Goal: Task Accomplishment & Management: Manage account settings

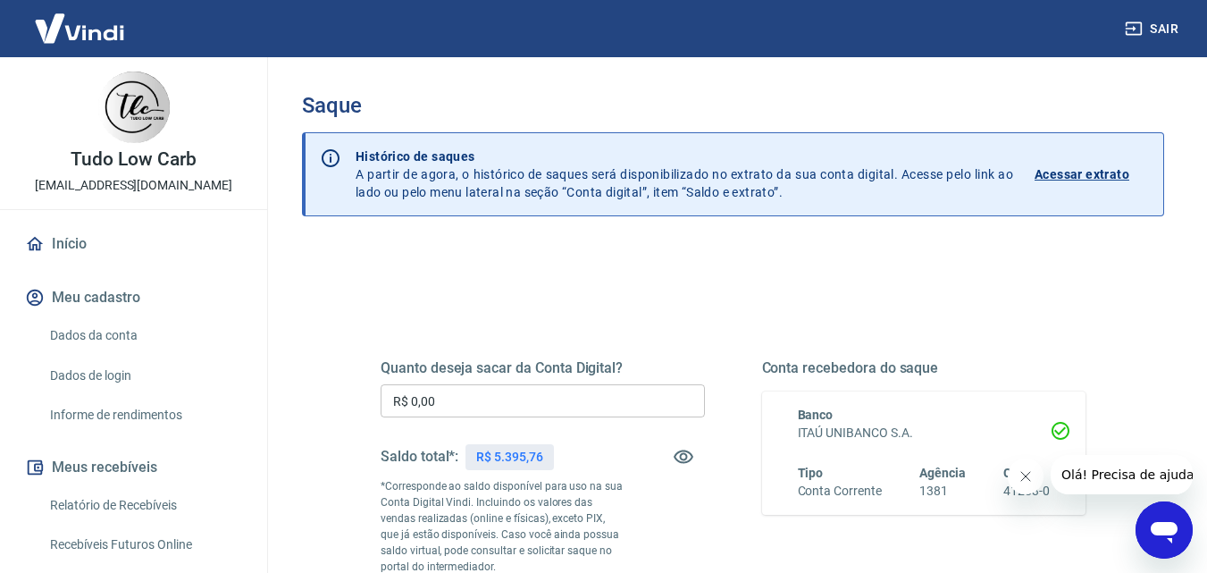
click at [459, 396] on input "R$ 0,00" at bounding box center [543, 400] width 324 height 33
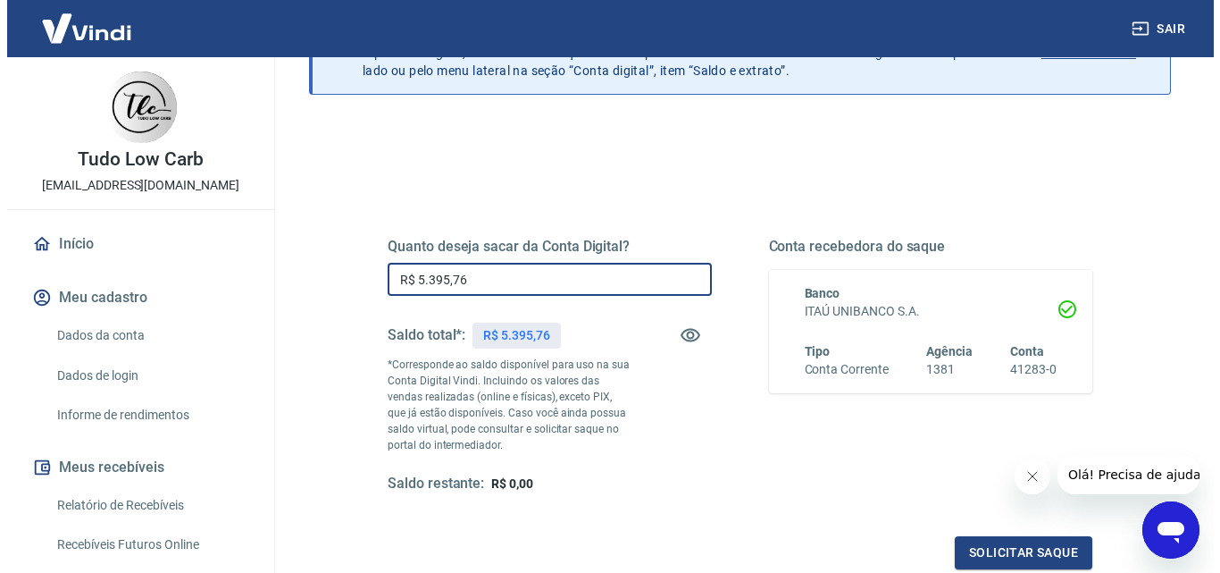
scroll to position [268, 0]
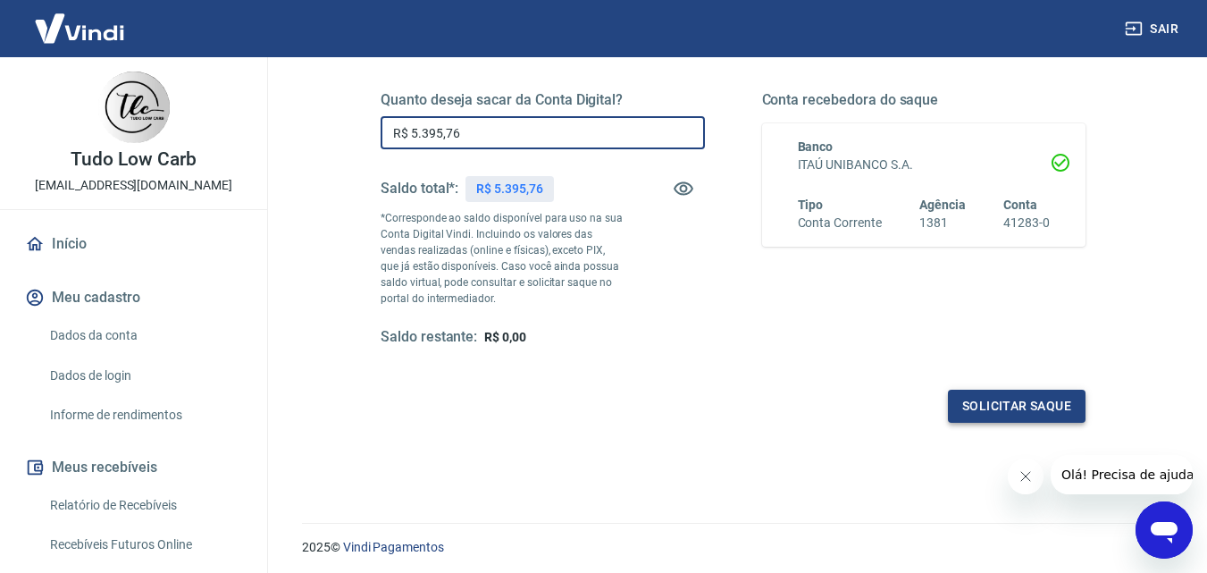
type input "R$ 5.395,76"
click at [1009, 403] on button "Solicitar saque" at bounding box center [1017, 405] width 138 height 33
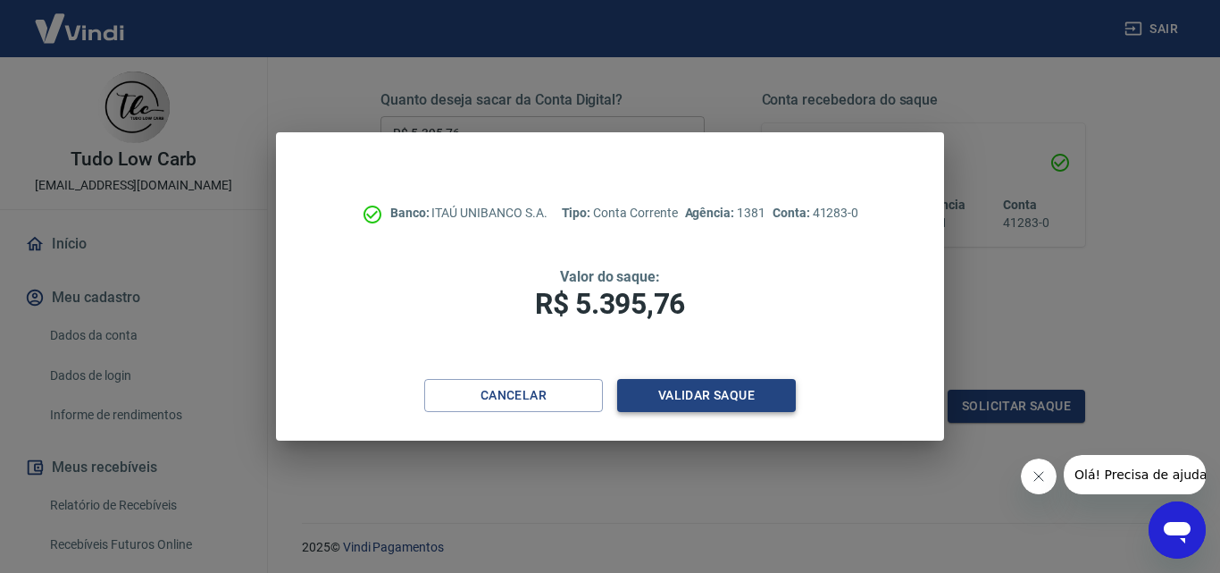
click at [715, 399] on button "Validar saque" at bounding box center [706, 395] width 179 height 33
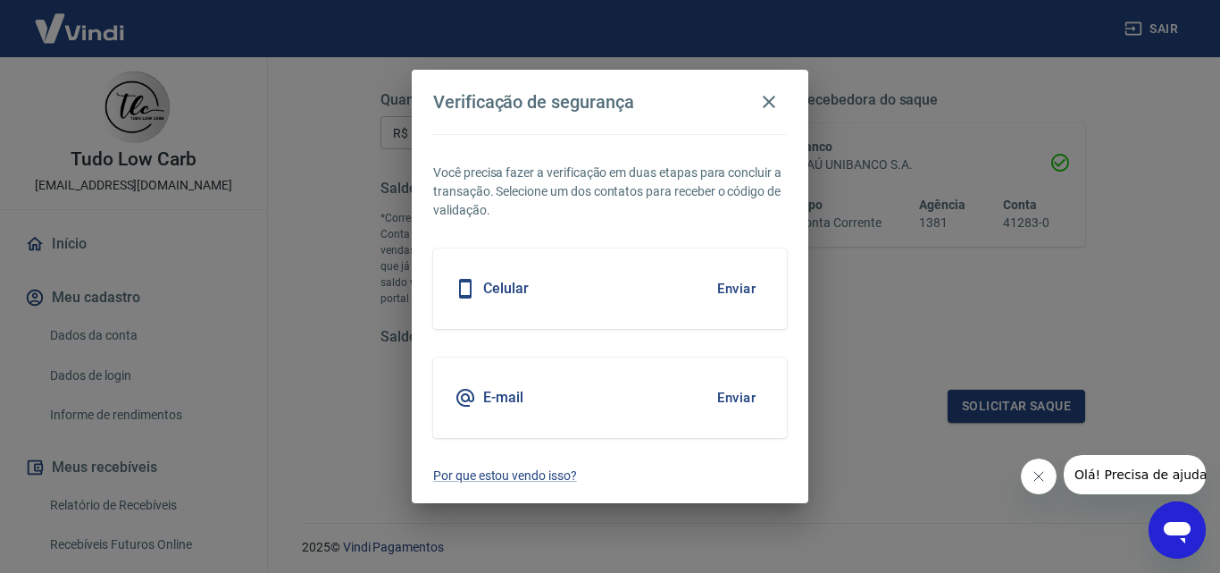
click at [671, 280] on div "Celular Enviar" at bounding box center [610, 288] width 354 height 80
click at [732, 284] on button "Enviar" at bounding box center [736, 289] width 58 height 38
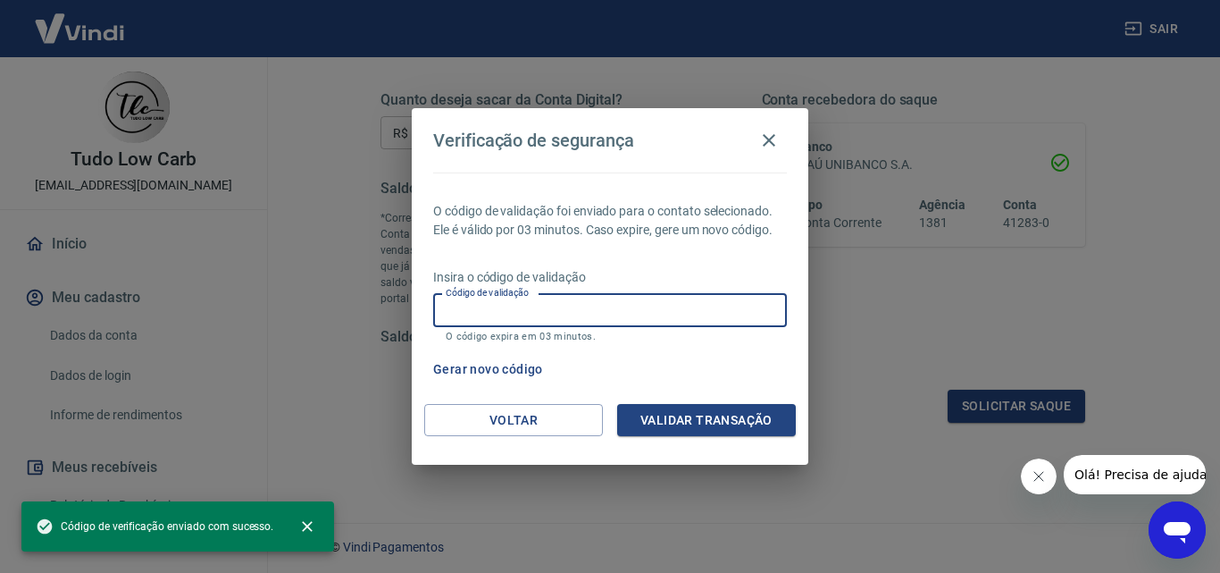
click at [508, 316] on input "Código de validação" at bounding box center [610, 310] width 354 height 33
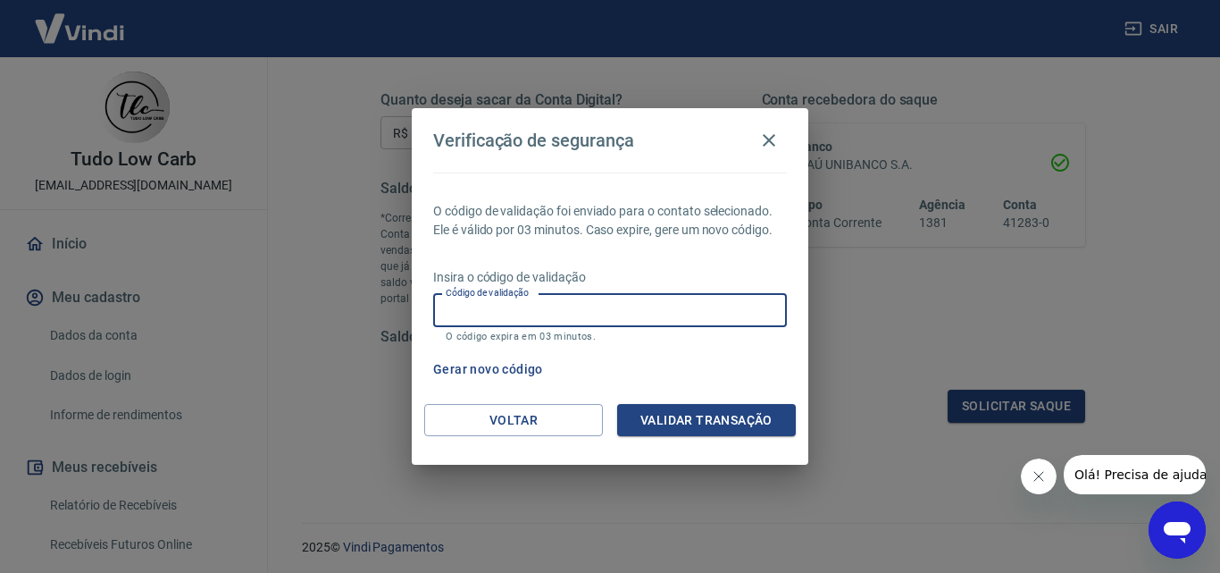
click at [505, 308] on input "Código de validação" at bounding box center [610, 310] width 354 height 33
click at [699, 420] on button "Validar transação" at bounding box center [706, 420] width 179 height 33
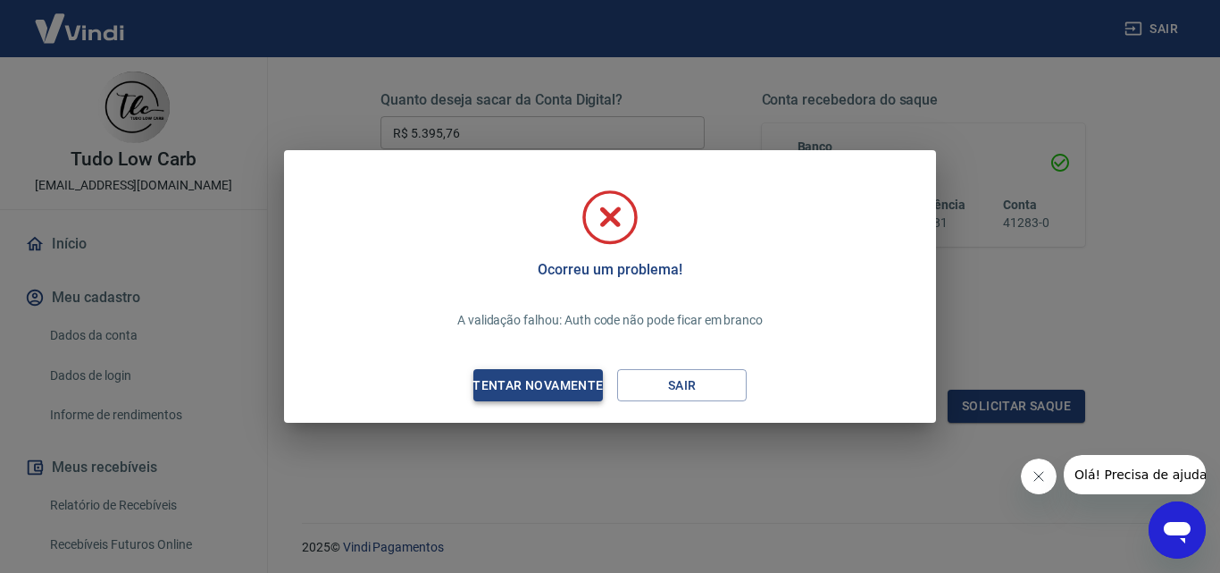
click at [544, 376] on div "Tentar novamente" at bounding box center [537, 385] width 173 height 22
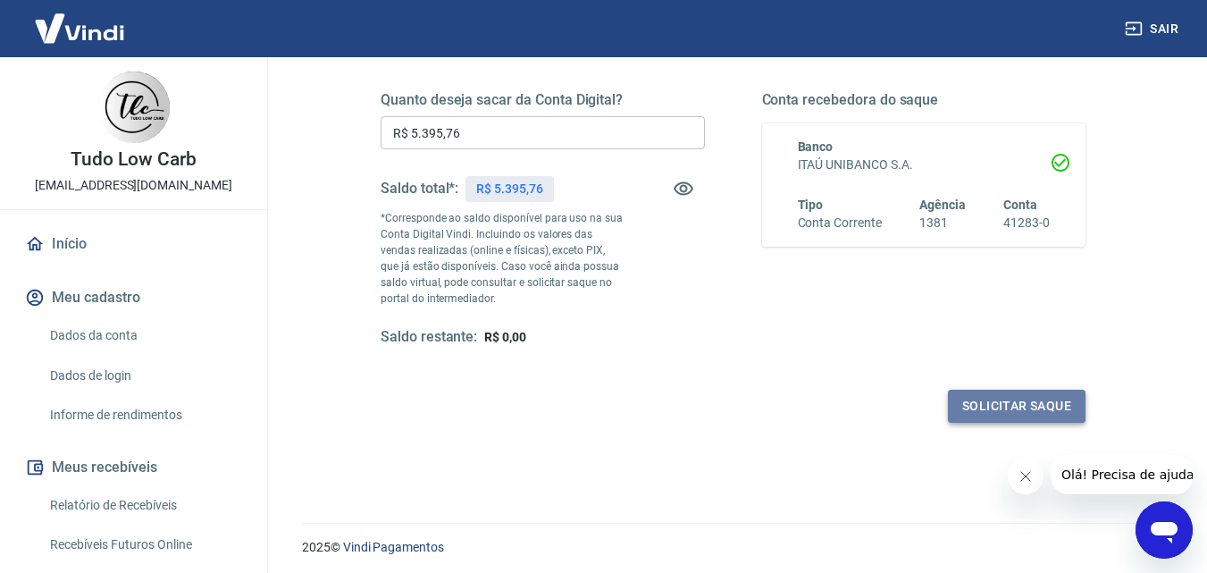
click at [1009, 403] on button "Solicitar saque" at bounding box center [1017, 405] width 138 height 33
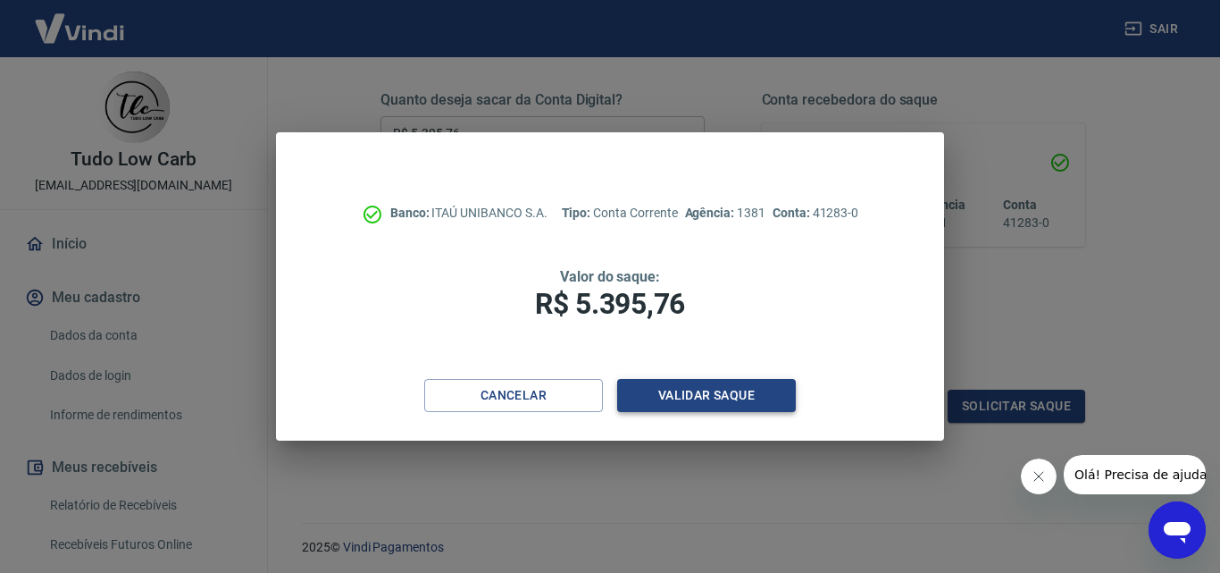
click at [682, 389] on button "Validar saque" at bounding box center [706, 395] width 179 height 33
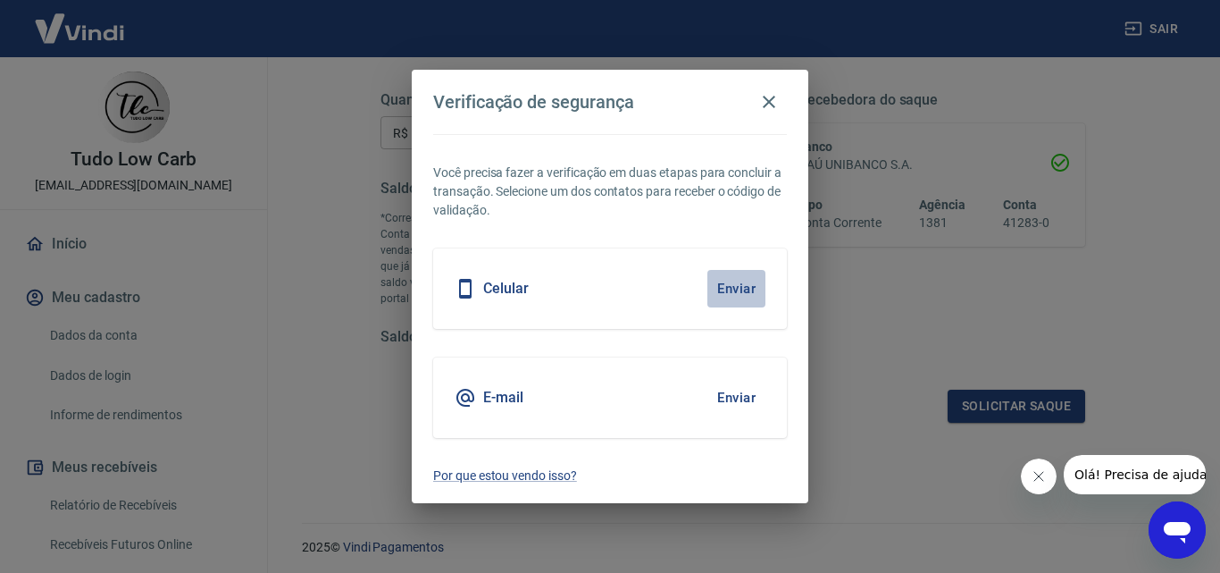
click at [729, 286] on button "Enviar" at bounding box center [736, 289] width 58 height 38
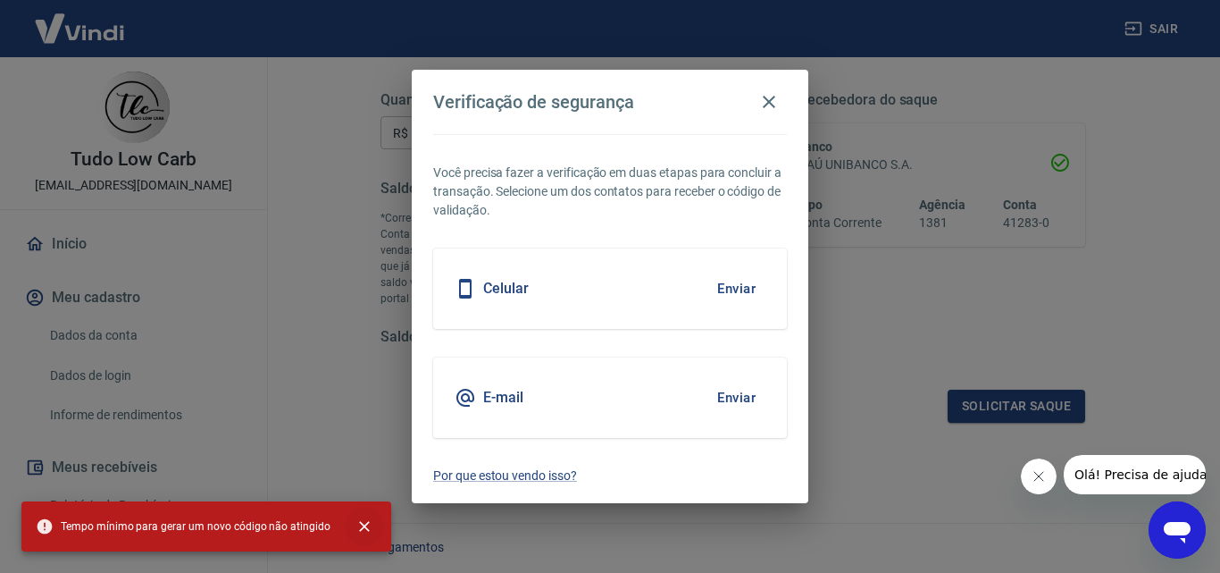
click at [359, 523] on icon "close" at bounding box center [364, 526] width 11 height 11
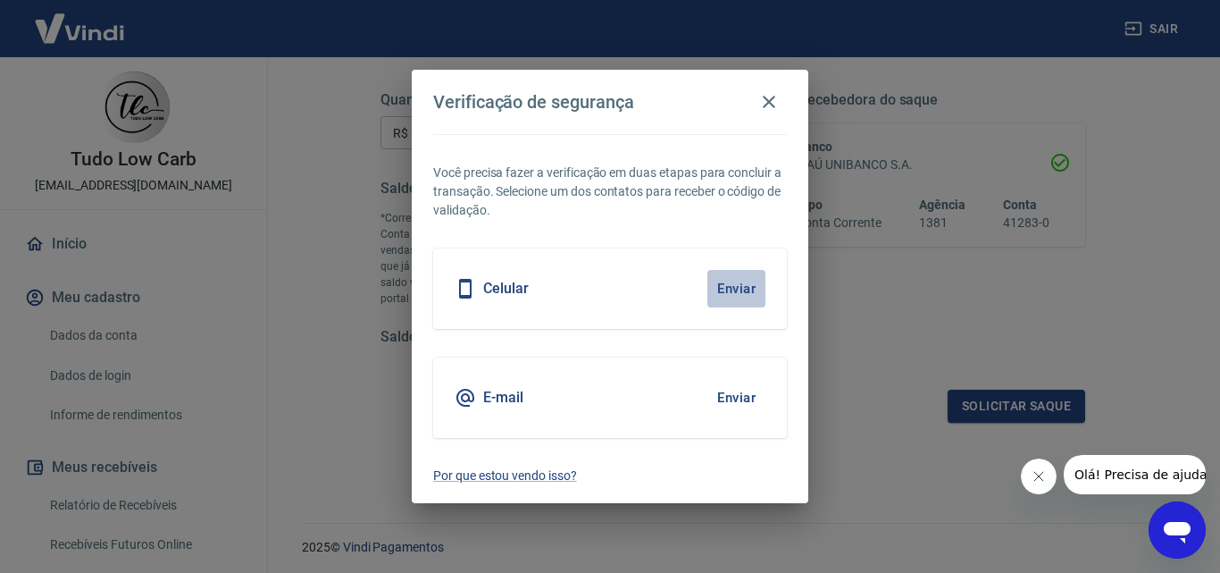
click at [738, 289] on button "Enviar" at bounding box center [736, 289] width 58 height 38
click at [490, 289] on h5 "Celular" at bounding box center [506, 289] width 46 height 18
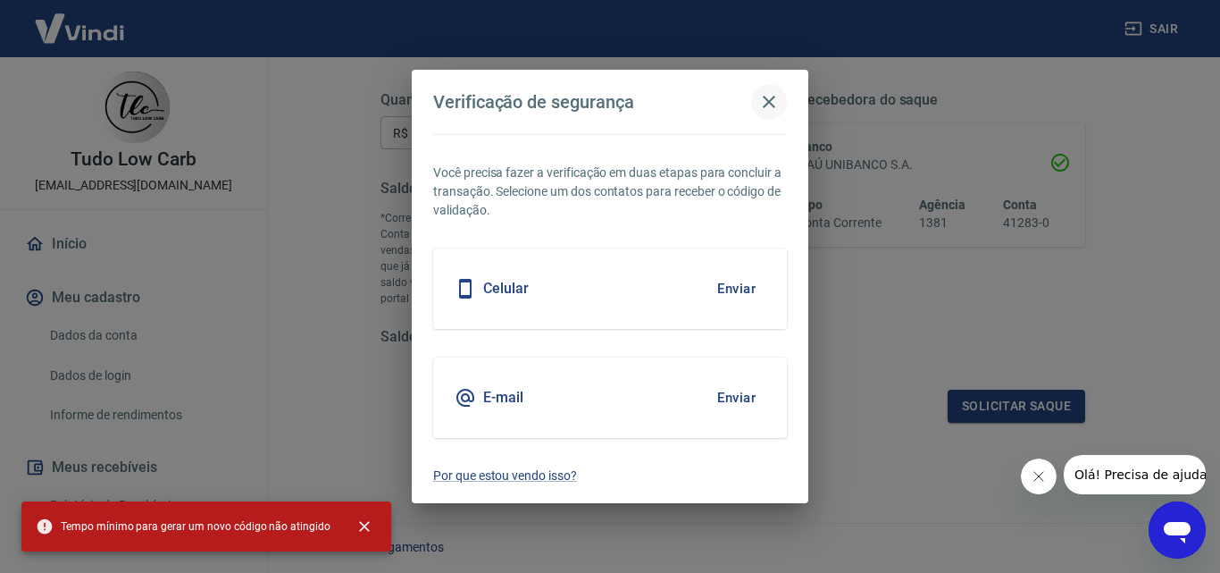
click at [765, 97] on icon "button" at bounding box center [769, 102] width 13 height 13
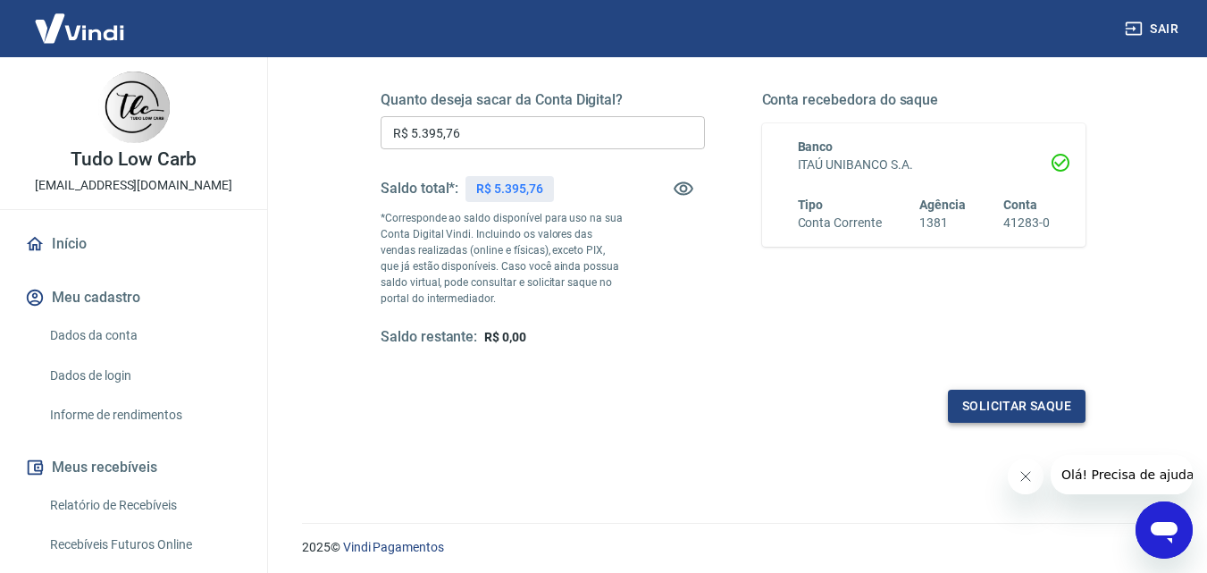
click at [991, 401] on button "Solicitar saque" at bounding box center [1017, 405] width 138 height 33
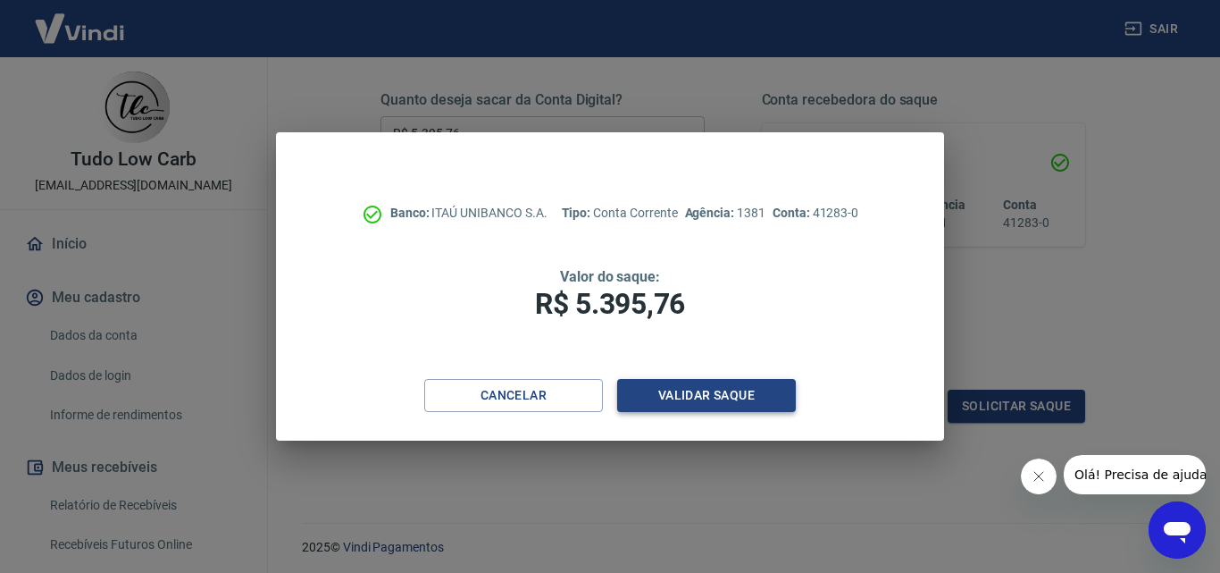
click at [681, 390] on button "Validar saque" at bounding box center [706, 395] width 179 height 33
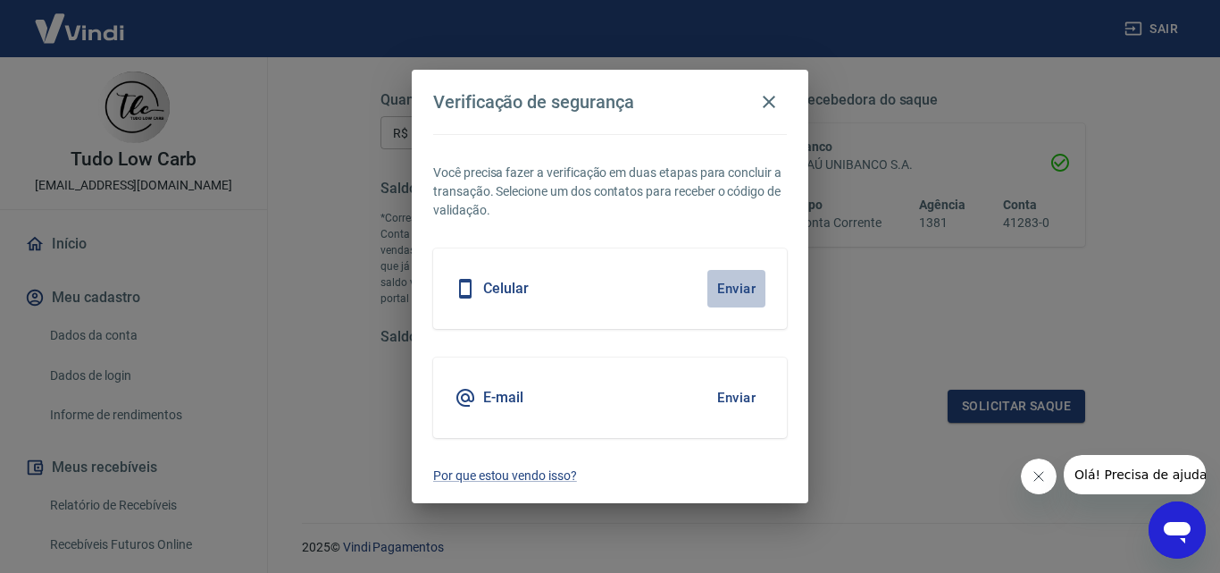
click at [741, 284] on button "Enviar" at bounding box center [736, 289] width 58 height 38
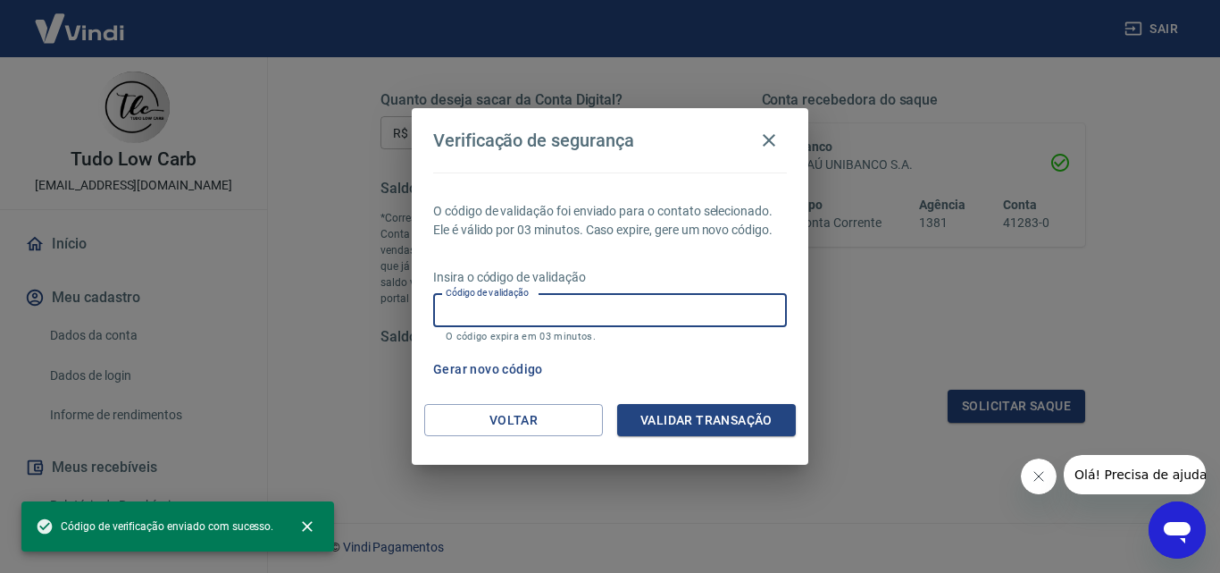
click at [526, 308] on input "Código de validação" at bounding box center [610, 310] width 354 height 33
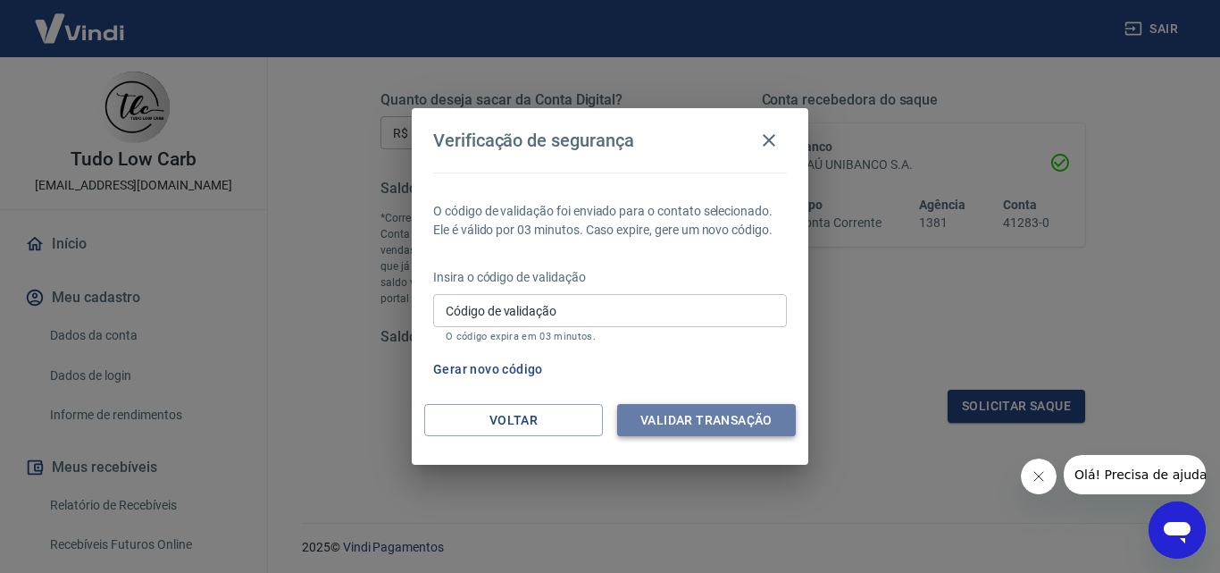
click at [714, 412] on button "Validar transação" at bounding box center [706, 420] width 179 height 33
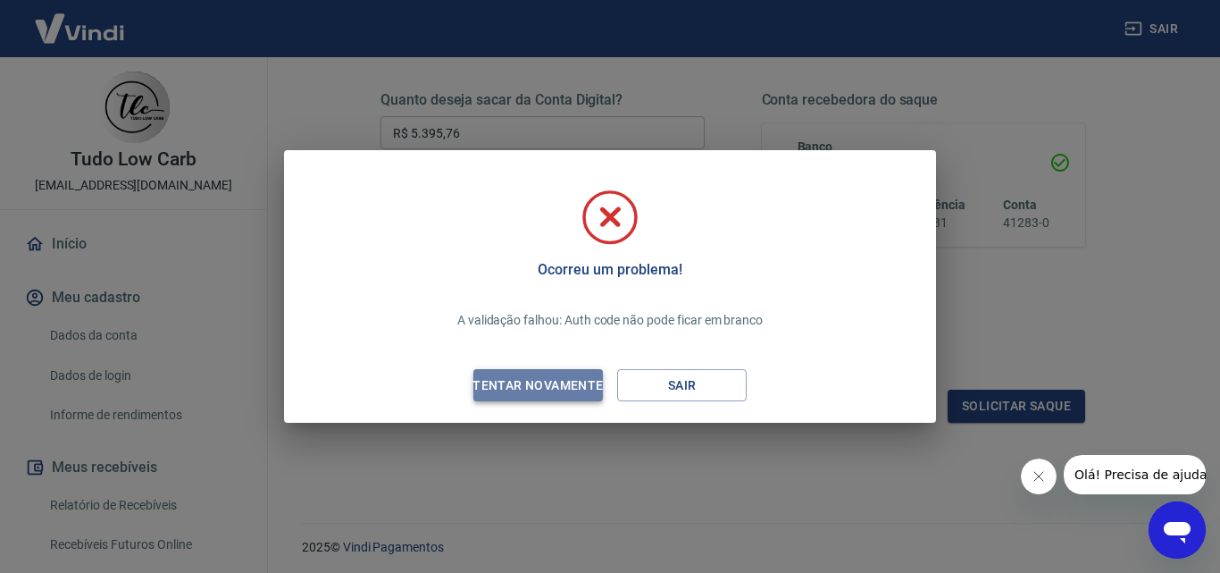
click at [544, 389] on div "Tentar novamente" at bounding box center [537, 385] width 173 height 22
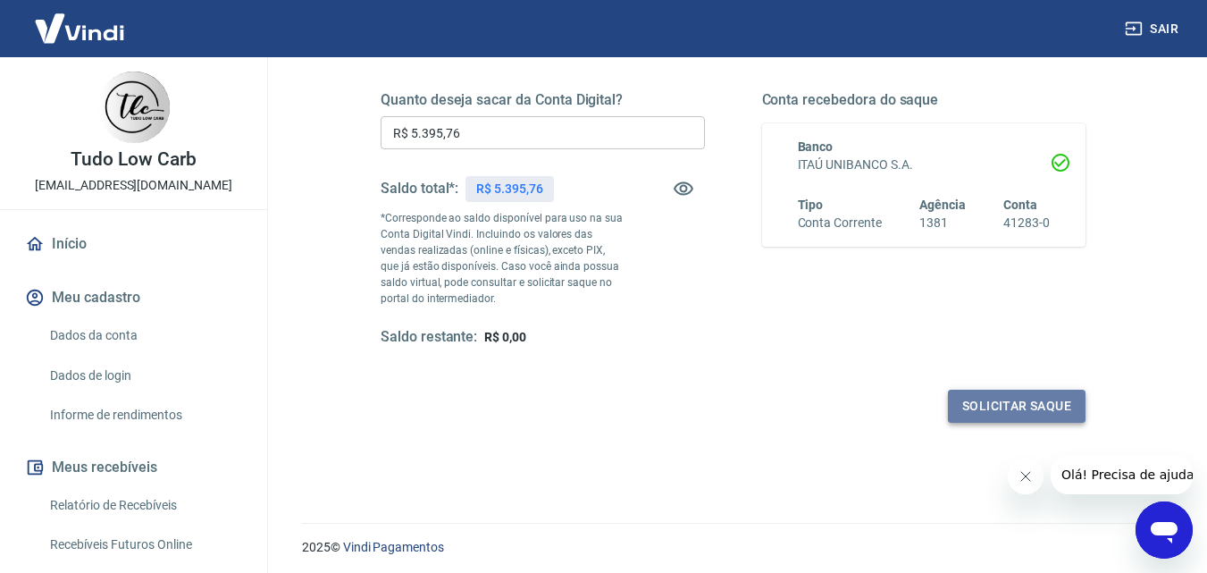
click at [1005, 404] on button "Solicitar saque" at bounding box center [1017, 405] width 138 height 33
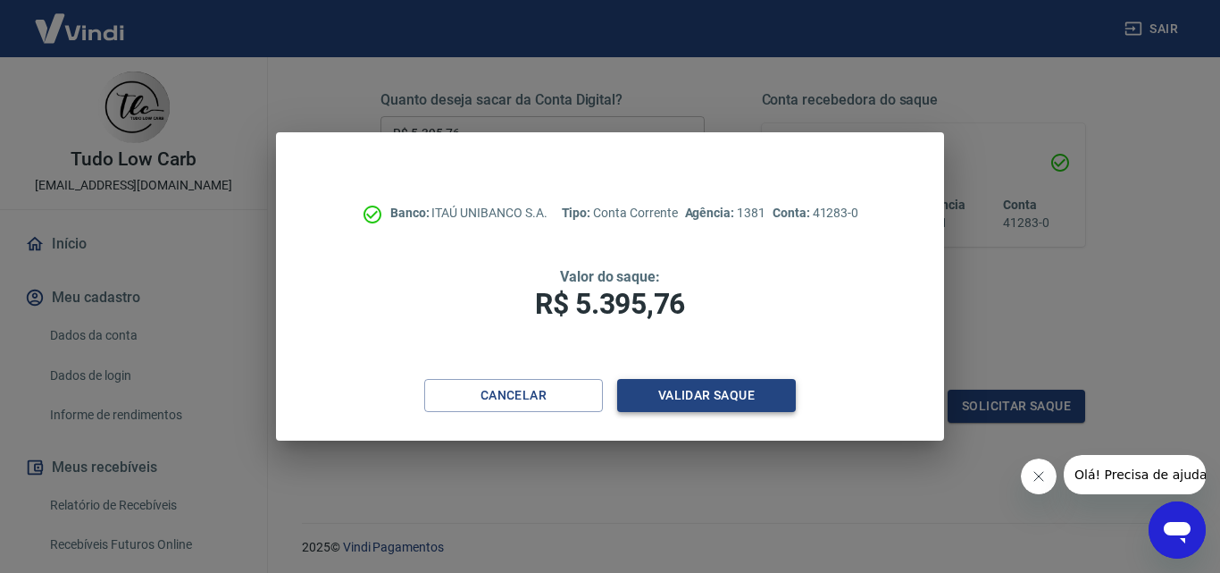
click at [694, 399] on button "Validar saque" at bounding box center [706, 395] width 179 height 33
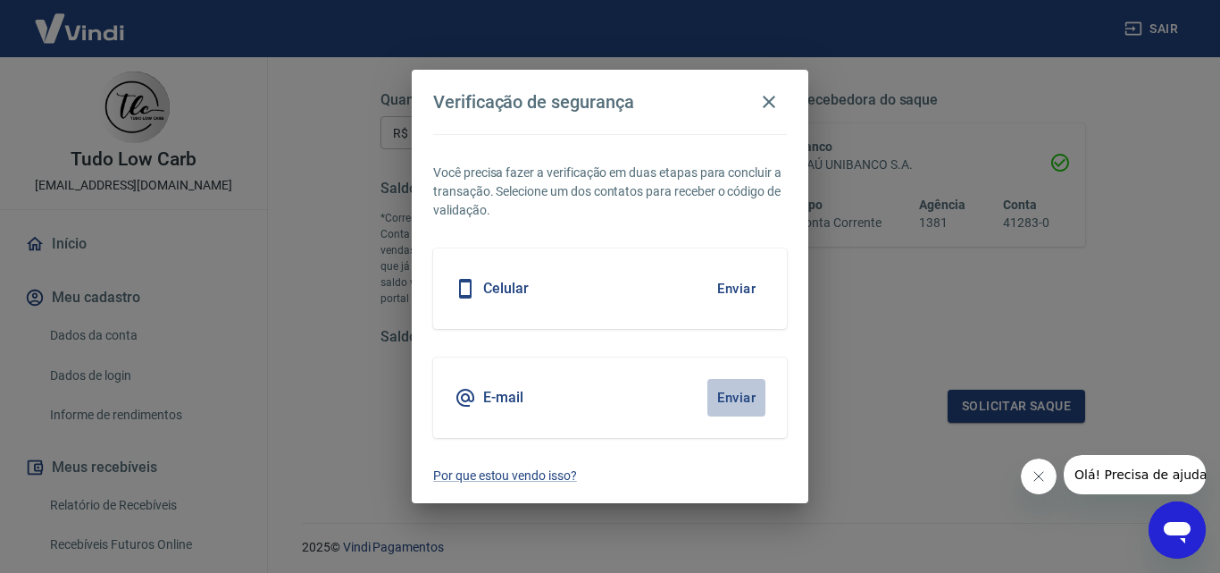
click at [732, 395] on button "Enviar" at bounding box center [736, 398] width 58 height 38
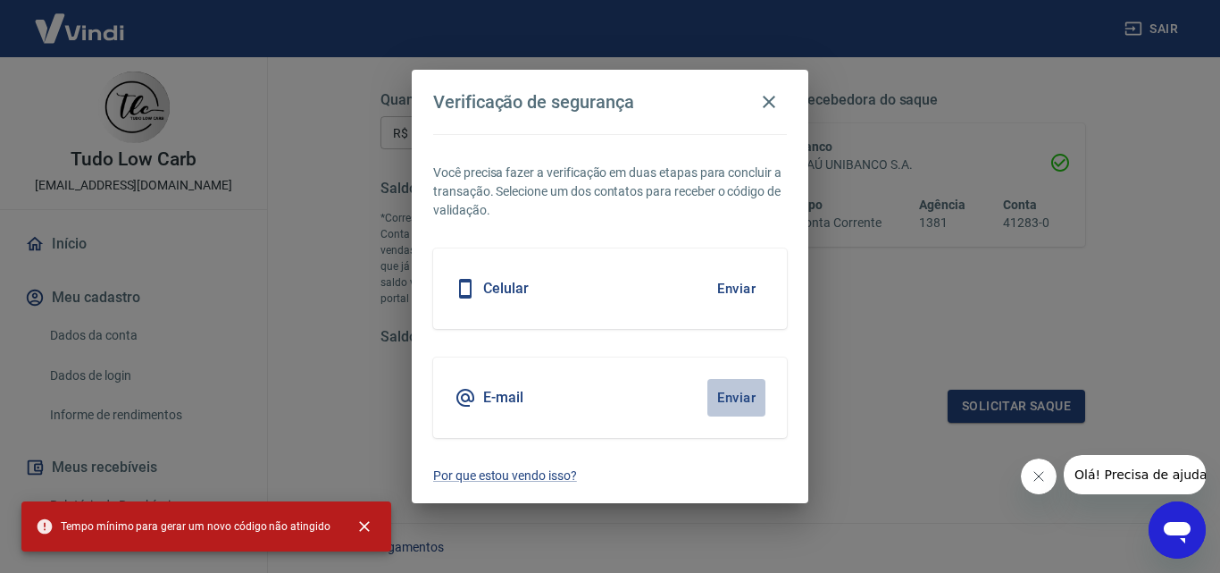
click at [732, 387] on button "Enviar" at bounding box center [736, 398] width 58 height 38
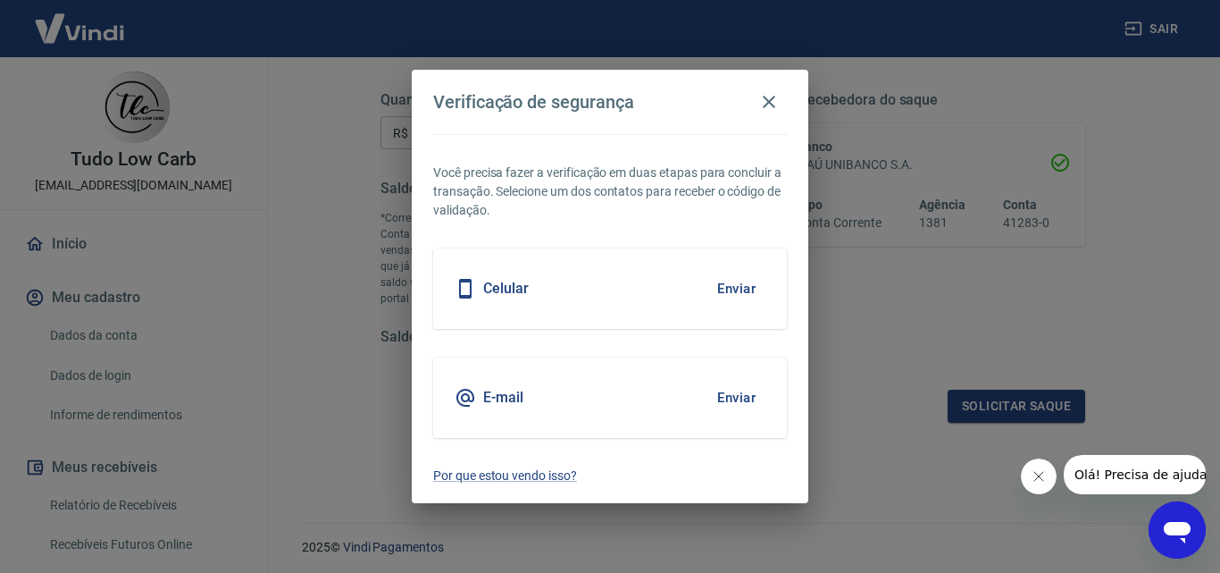
click at [473, 397] on icon at bounding box center [465, 397] width 21 height 21
click at [471, 395] on icon at bounding box center [465, 397] width 21 height 21
click at [766, 101] on icon "button" at bounding box center [768, 101] width 21 height 21
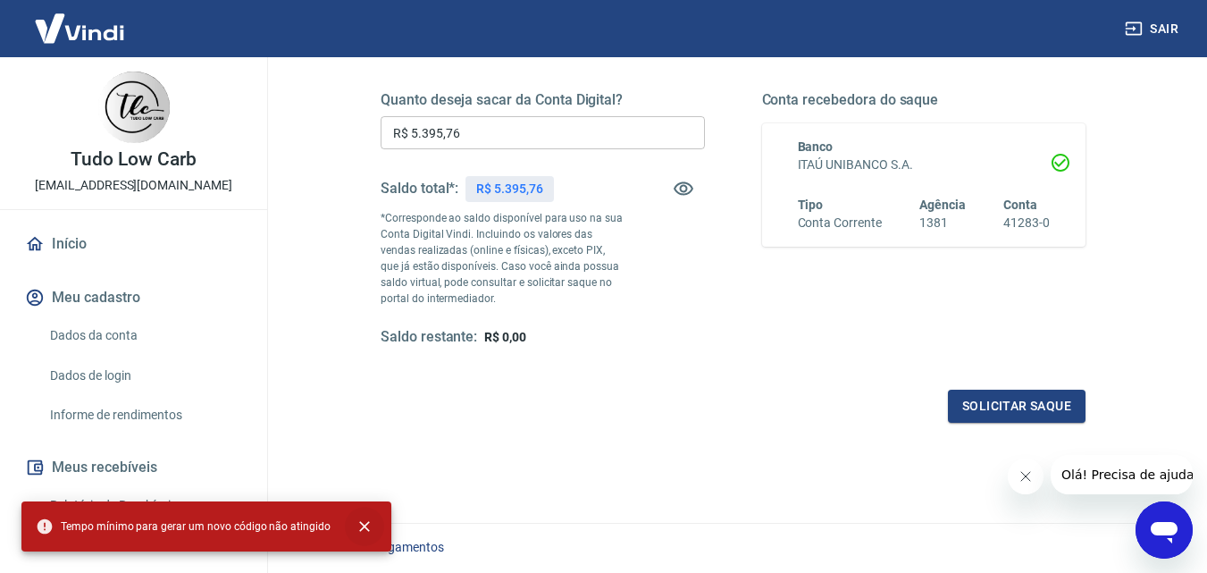
click at [356, 526] on icon "close" at bounding box center [365, 526] width 18 height 18
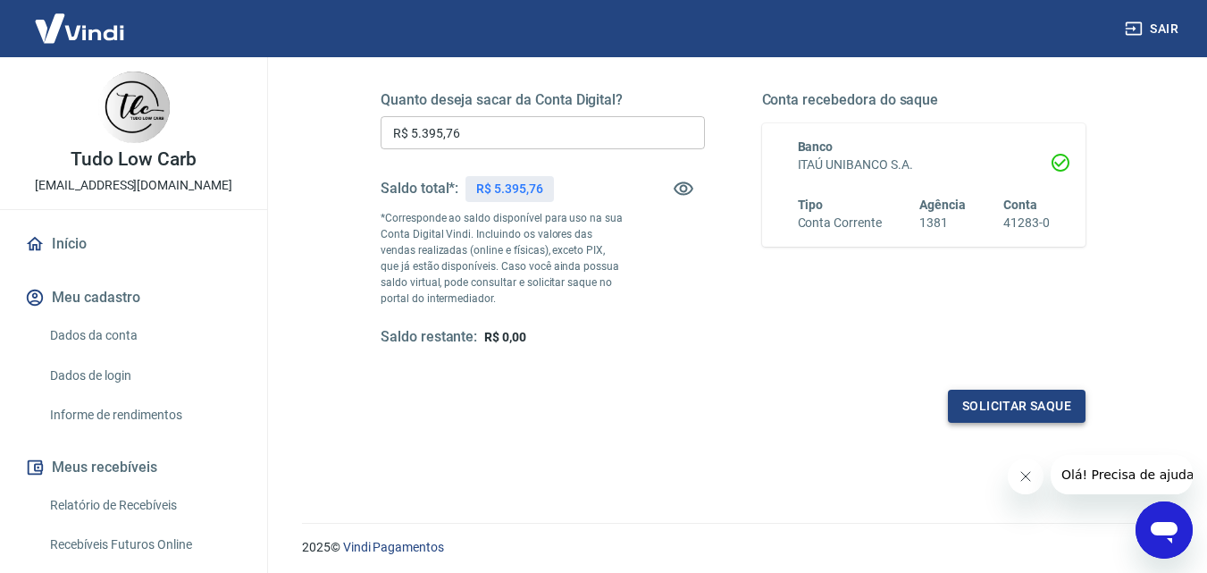
click at [1006, 407] on button "Solicitar saque" at bounding box center [1017, 405] width 138 height 33
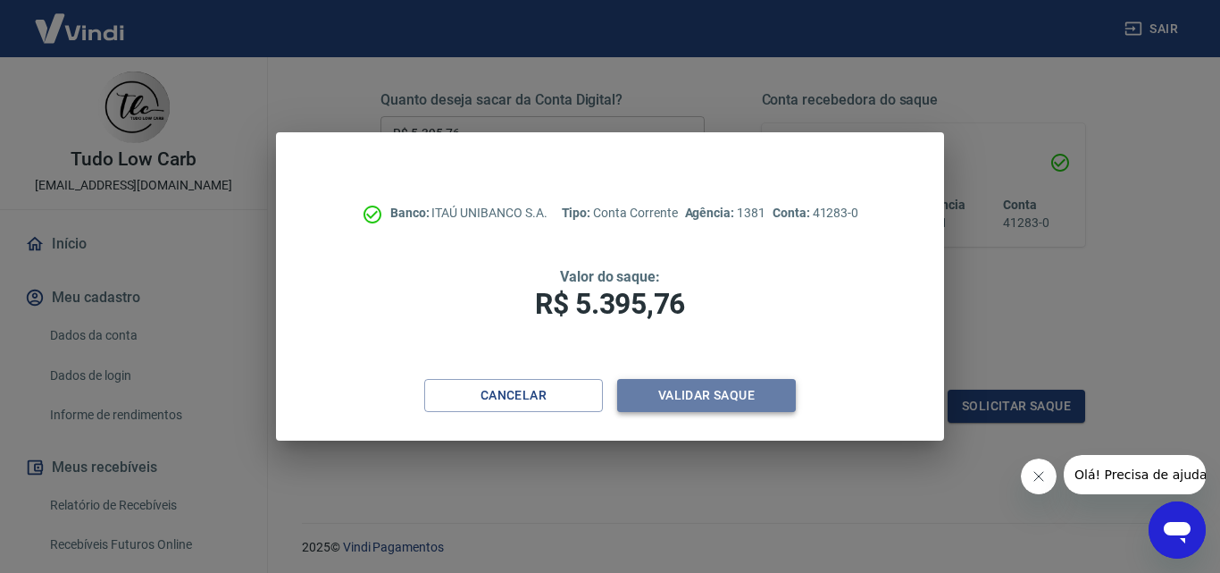
click at [693, 394] on button "Validar saque" at bounding box center [706, 395] width 179 height 33
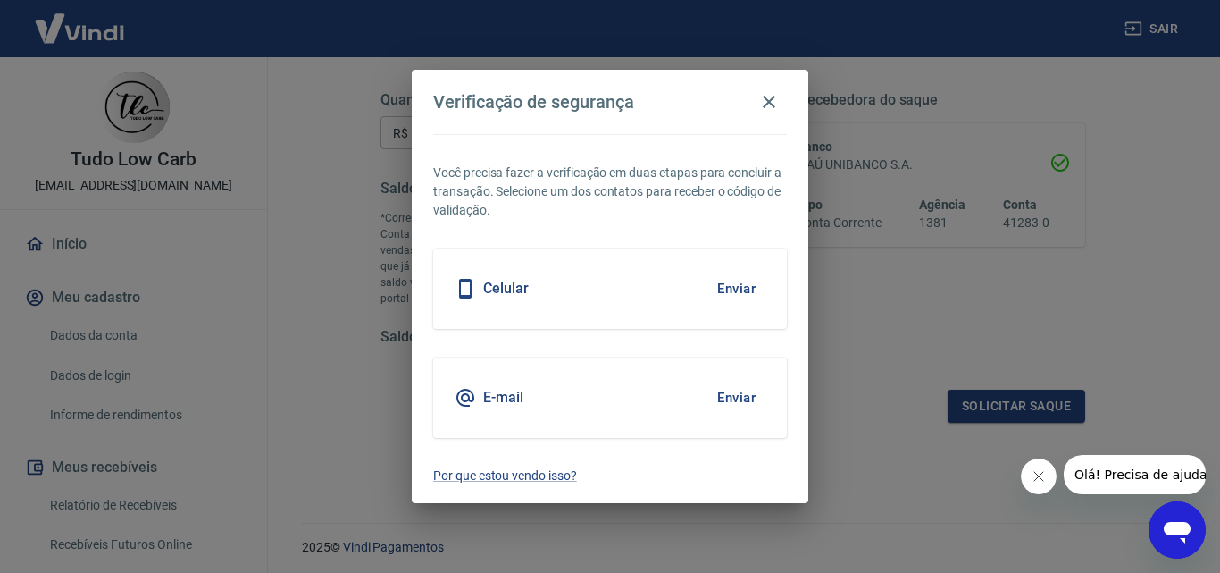
click at [738, 395] on button "Enviar" at bounding box center [736, 398] width 58 height 38
click at [512, 399] on h5 "E-mail" at bounding box center [503, 398] width 40 height 18
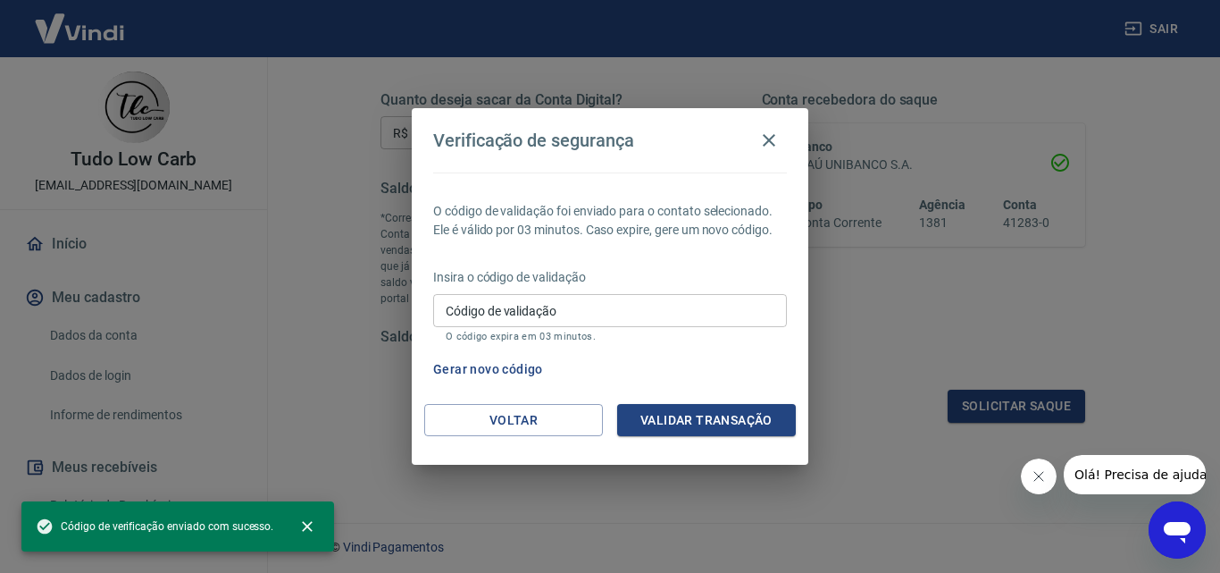
click at [512, 399] on div "O código de validação foi enviado para o contato selecionado. Ele é válido por …" at bounding box center [610, 287] width 397 height 231
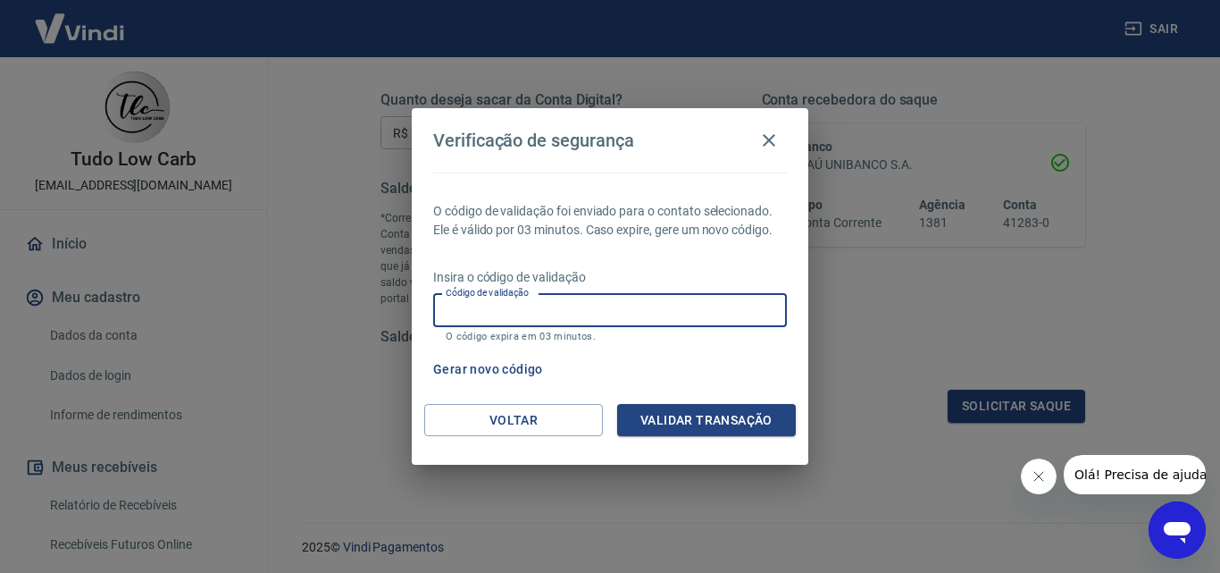
click at [502, 321] on input "Código de validação" at bounding box center [610, 310] width 354 height 33
click at [487, 367] on button "Gerar novo código" at bounding box center [488, 369] width 124 height 33
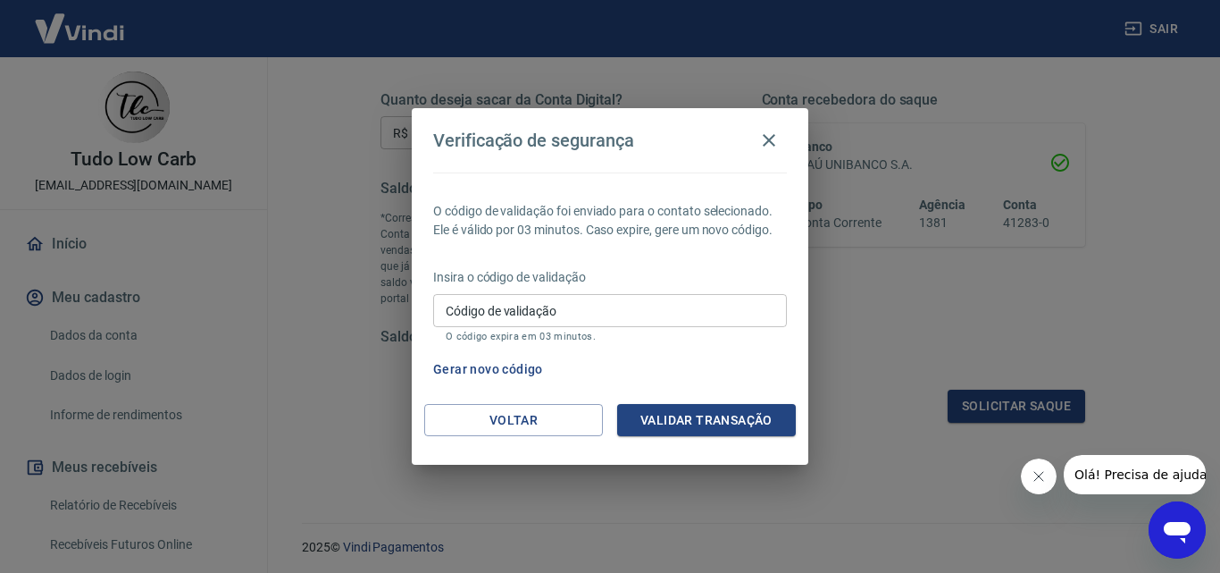
click at [477, 368] on button "Gerar novo código" at bounding box center [488, 369] width 124 height 33
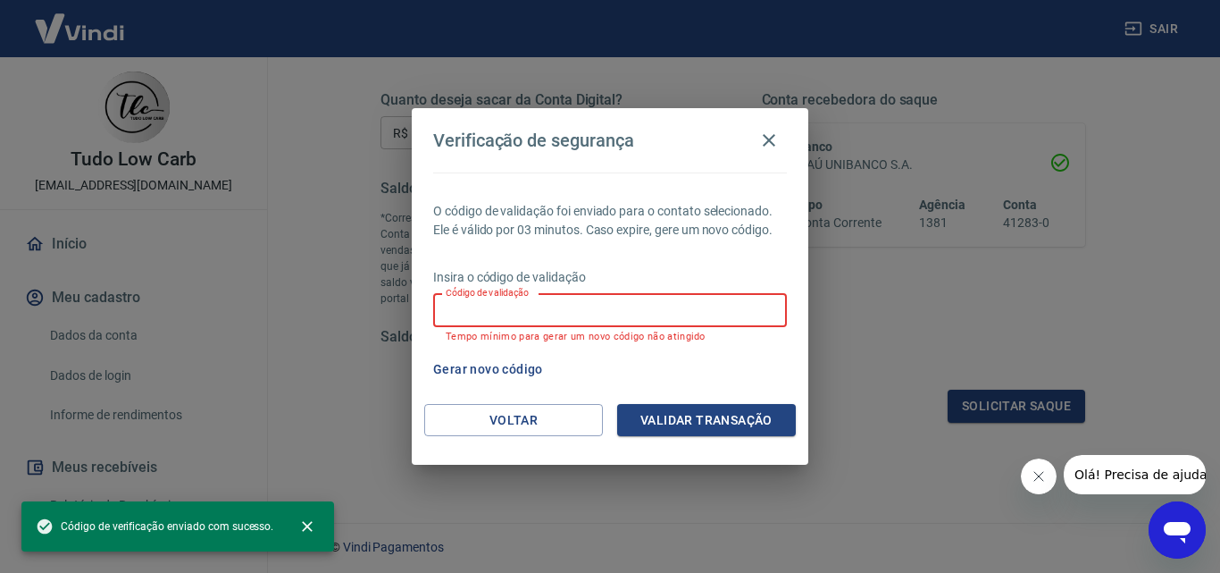
click at [495, 306] on input "Código de validação" at bounding box center [610, 310] width 354 height 33
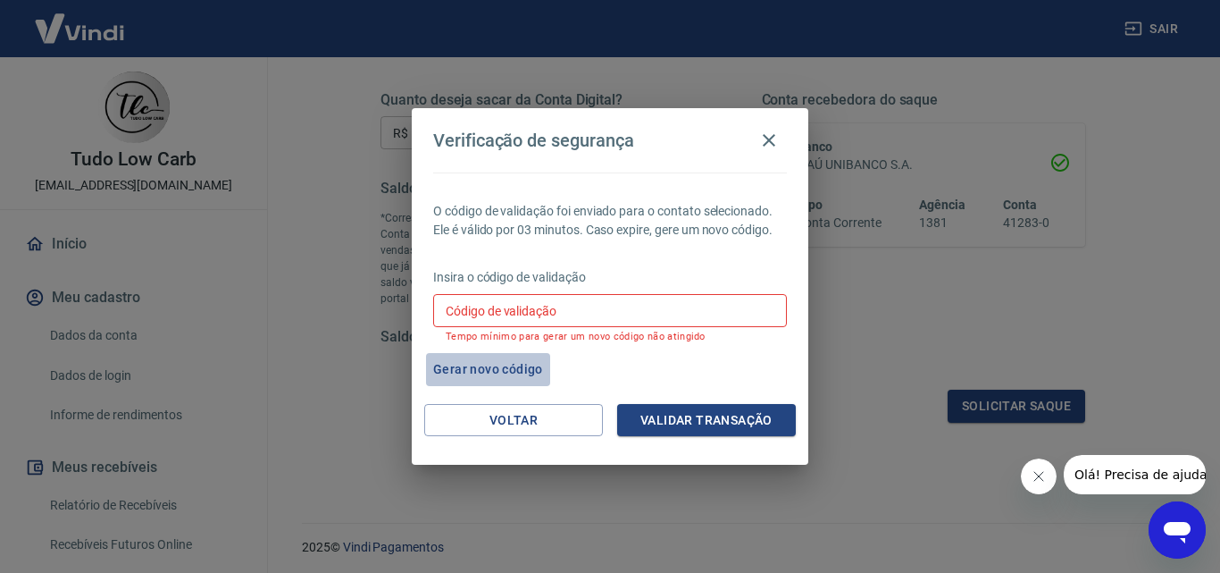
click at [481, 369] on button "Gerar novo código" at bounding box center [488, 369] width 124 height 33
click at [481, 368] on button "Gerar novo código" at bounding box center [488, 369] width 124 height 33
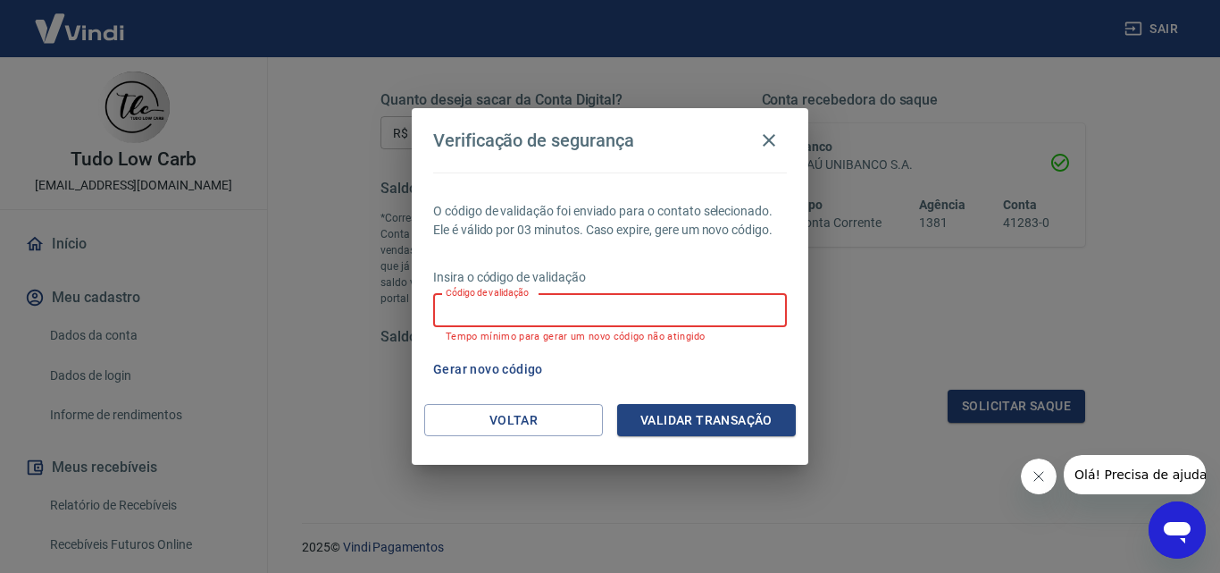
click at [476, 310] on input "Código de validação" at bounding box center [610, 310] width 354 height 33
paste input "692080"
type input "692080"
click at [697, 414] on button "Validar transação" at bounding box center [706, 420] width 179 height 33
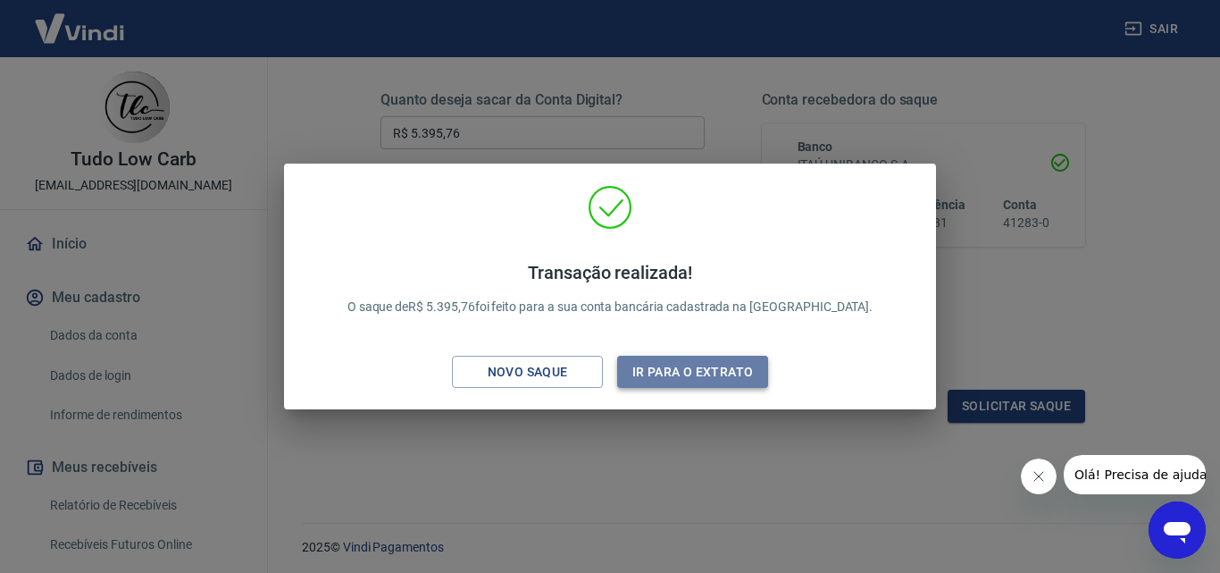
click at [666, 371] on button "Ir para o extrato" at bounding box center [692, 372] width 151 height 33
